Goal: Check status: Check status

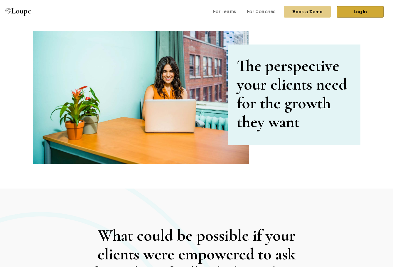
click at [353, 14] on link "Log In" at bounding box center [359, 12] width 47 height 12
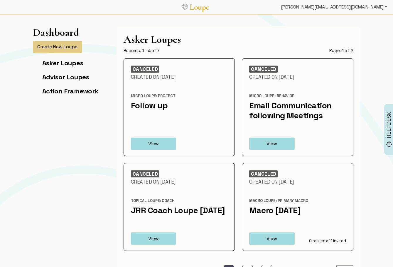
click at [360, 5] on div "[PERSON_NAME][EMAIL_ADDRESS][DOMAIN_NAME]" at bounding box center [333, 7] width 111 height 12
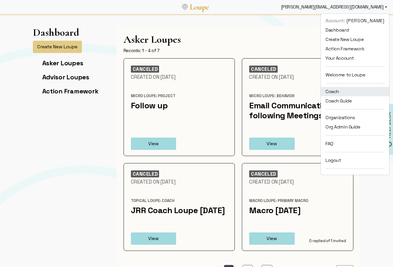
click at [350, 89] on link "Coach" at bounding box center [355, 91] width 68 height 9
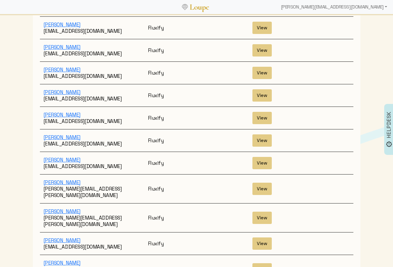
scroll to position [890, 0]
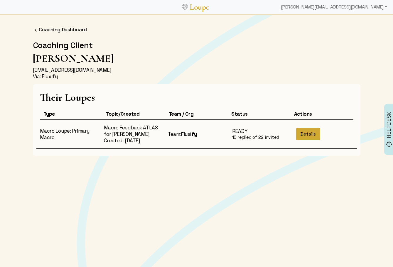
click at [311, 130] on button "Details" at bounding box center [308, 134] width 24 height 12
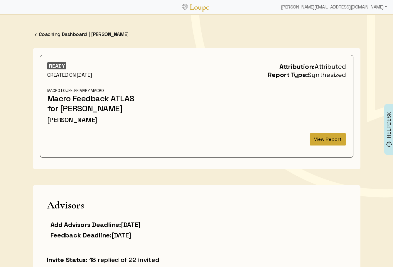
click at [331, 140] on button "View Report" at bounding box center [327, 139] width 36 height 12
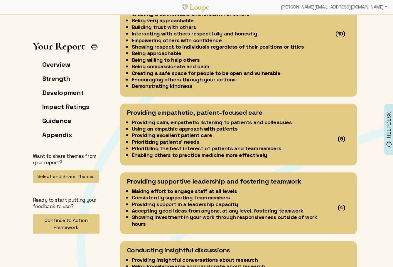
scroll to position [737, 0]
